Goal: Transaction & Acquisition: Purchase product/service

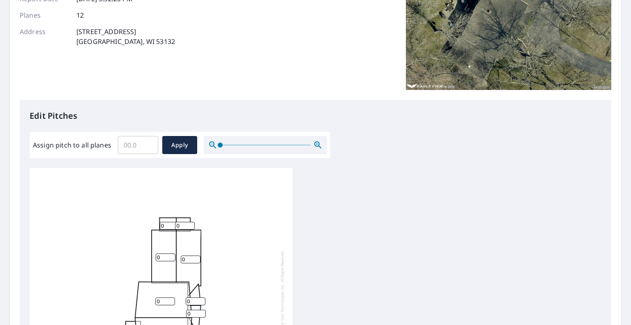
scroll to position [121, 0]
click at [140, 144] on input "Assign pitch to all planes" at bounding box center [138, 144] width 40 height 23
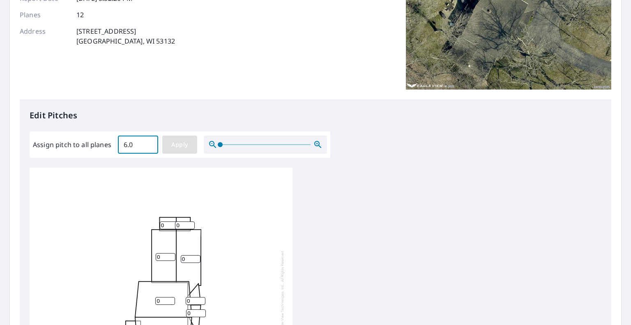
type input "6.0"
click at [176, 145] on span "Apply" at bounding box center [180, 145] width 22 height 10
type input "6.0"
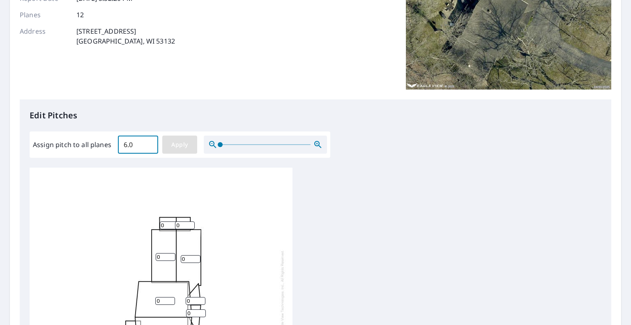
type input "6.0"
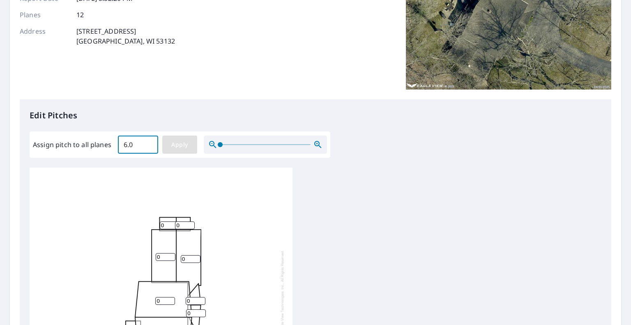
type input "6.0"
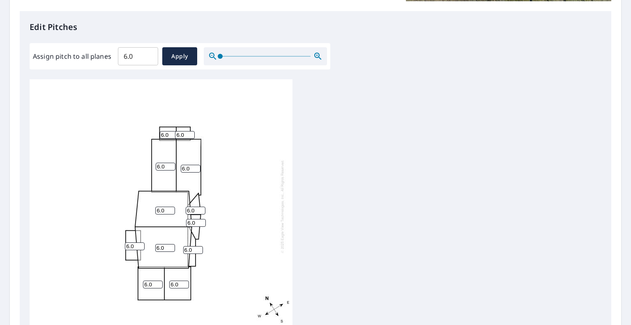
scroll to position [325, 0]
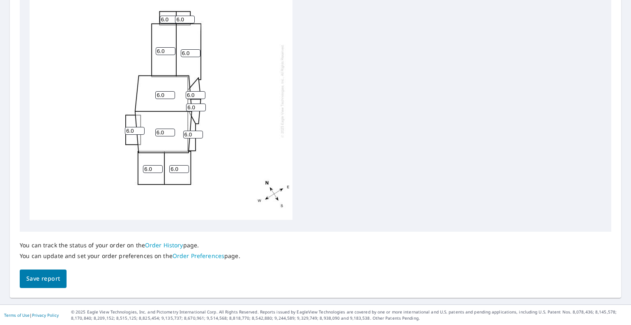
click at [49, 279] on span "Save report" at bounding box center [43, 279] width 34 height 10
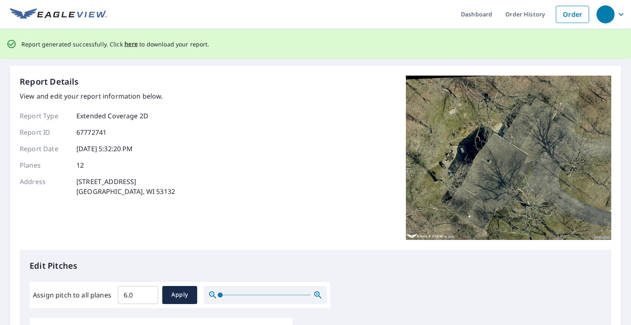
scroll to position [0, 0]
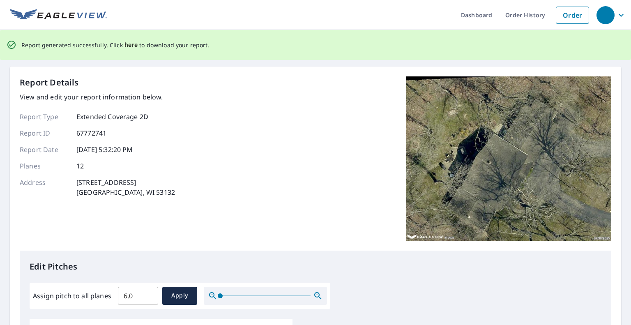
click at [130, 45] on span "here" at bounding box center [132, 45] width 14 height 10
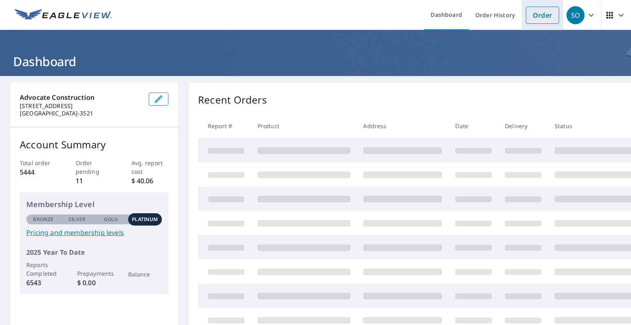
click at [541, 18] on link "Order" at bounding box center [542, 15] width 33 height 17
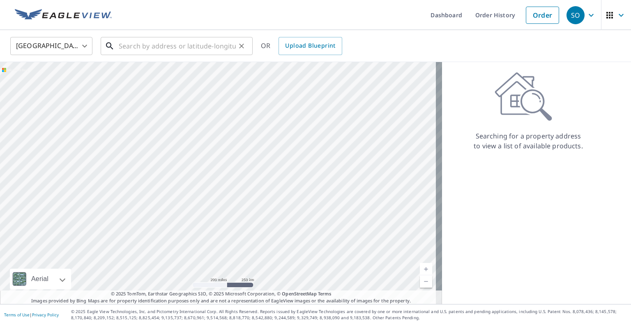
click at [206, 45] on input "text" at bounding box center [177, 46] width 117 height 23
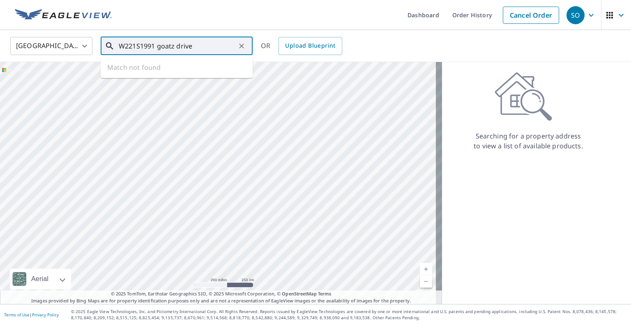
click at [132, 46] on input "W221S1991 goatz drive" at bounding box center [177, 46] width 117 height 23
drag, startPoint x: 197, startPoint y: 42, endPoint x: 124, endPoint y: 51, distance: 74.1
click at [124, 51] on input "W [STREET_ADDRESS]" at bounding box center [177, 46] width 117 height 23
type input "W"
paste input "W221S1999 [PERSON_NAME] Dr"
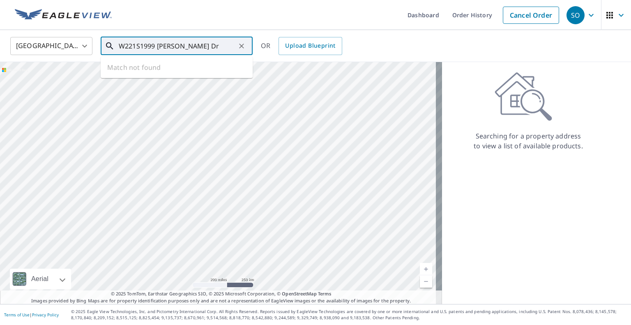
type input "W221S1999 [PERSON_NAME] Dr"
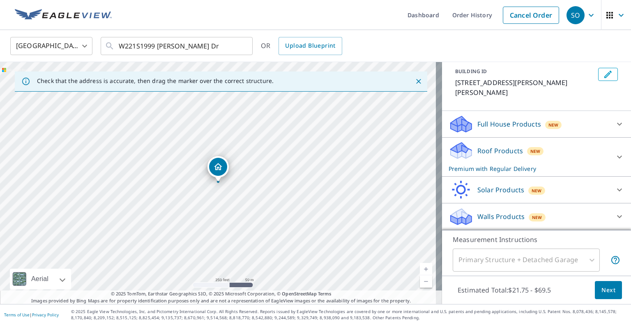
scroll to position [45, 0]
click at [604, 290] on span "Next" at bounding box center [609, 290] width 14 height 10
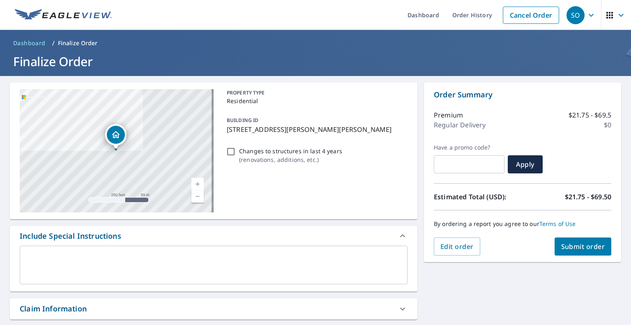
scroll to position [192, 0]
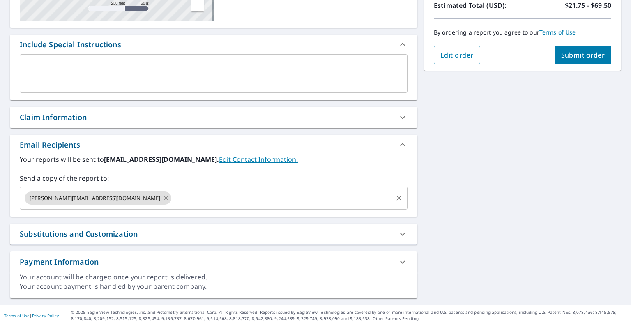
click at [163, 199] on icon at bounding box center [166, 198] width 7 height 9
checkbox input "true"
click at [117, 197] on input "text" at bounding box center [207, 198] width 368 height 16
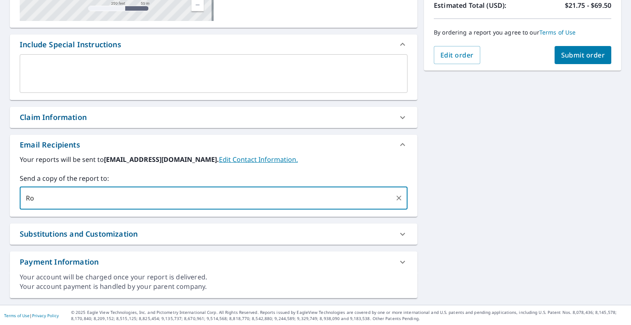
type input "R"
type input "[PERSON_NAME][EMAIL_ADDRESS][DOMAIN_NAME]"
click at [588, 50] on button "Submit order" at bounding box center [583, 55] width 57 height 18
checkbox input "true"
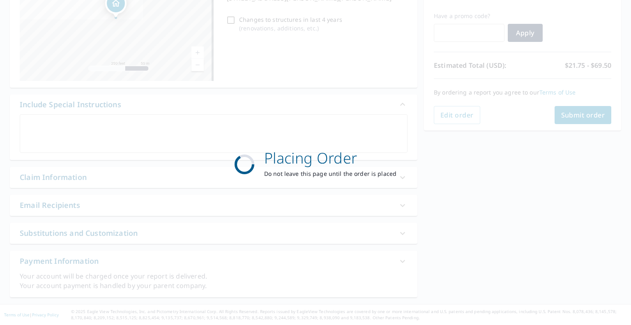
scroll to position [131, 0]
